Goal: Task Accomplishment & Management: Manage account settings

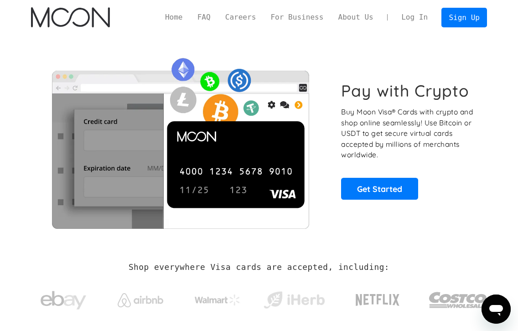
click at [417, 20] on link "Log In" at bounding box center [414, 17] width 41 height 19
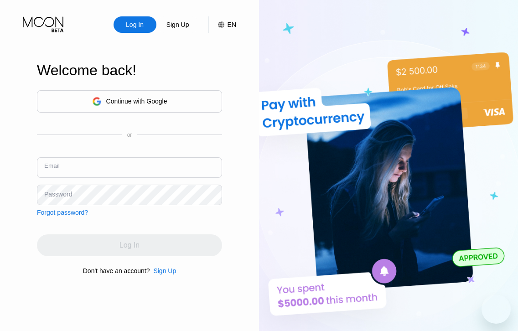
click at [98, 167] on input "text" at bounding box center [129, 167] width 185 height 21
type input "leahskidmore@boxfi.uk"
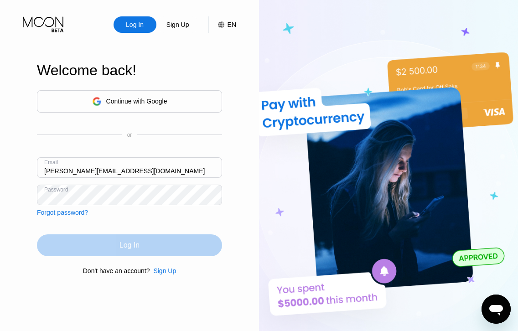
click at [138, 242] on div "Log In" at bounding box center [130, 245] width 20 height 9
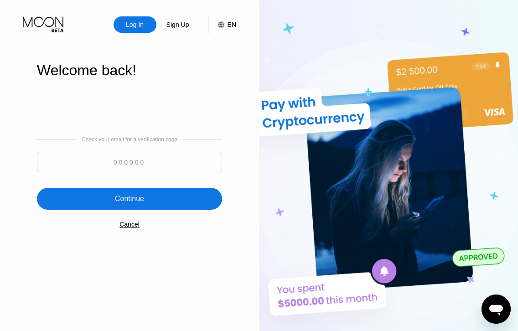
click at [116, 157] on input at bounding box center [129, 162] width 185 height 21
type input "471164"
click at [133, 196] on div "Continue" at bounding box center [129, 198] width 29 height 9
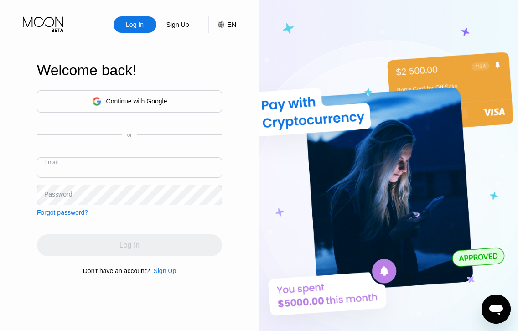
paste input "[PERSON_NAME][EMAIL_ADDRESS][DOMAIN_NAME]"
type input "[PERSON_NAME][EMAIL_ADDRESS][DOMAIN_NAME]"
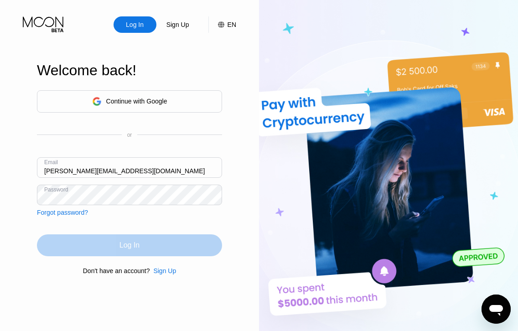
click at [117, 244] on div "Log In" at bounding box center [129, 246] width 185 height 22
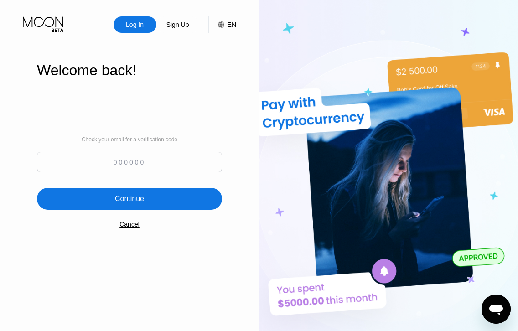
click at [139, 169] on input at bounding box center [129, 162] width 185 height 21
type input "523494"
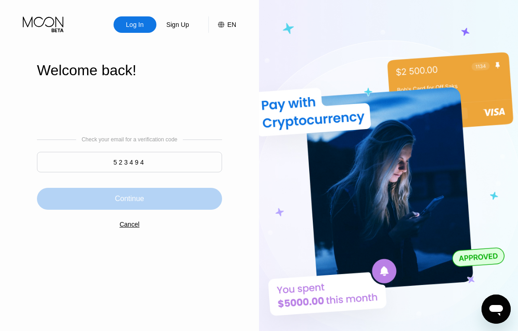
click at [167, 198] on div "Continue" at bounding box center [129, 199] width 185 height 22
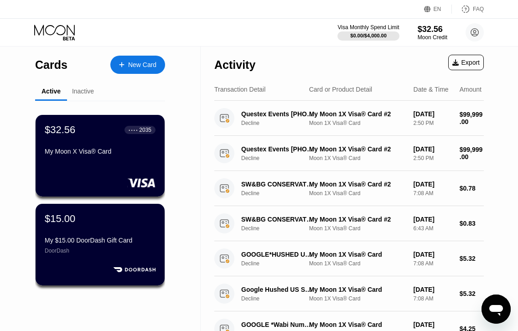
click at [116, 155] on div "My Moon X Visa® Card" at bounding box center [100, 151] width 111 height 7
